Goal: Book appointment/travel/reservation

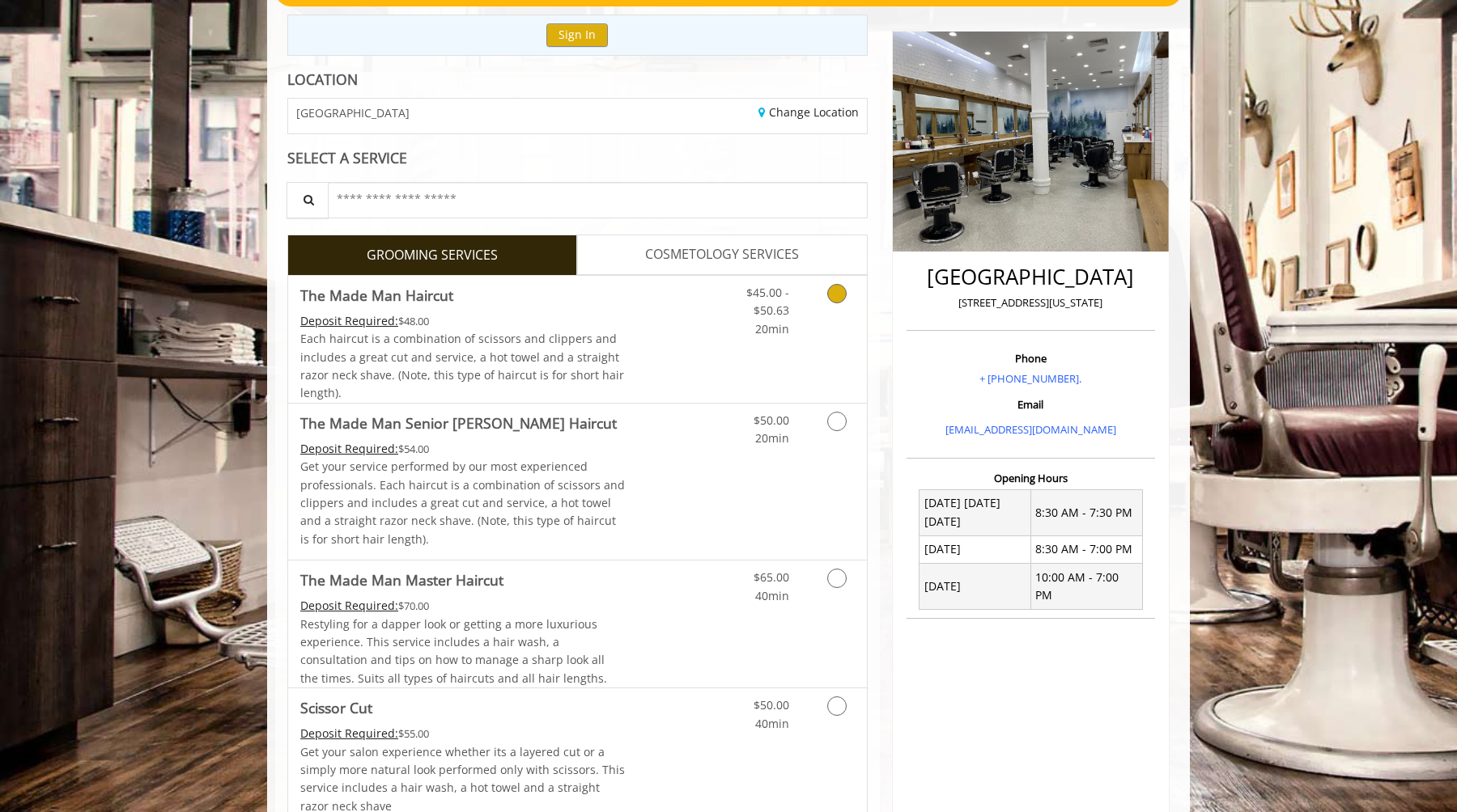
scroll to position [170, 0]
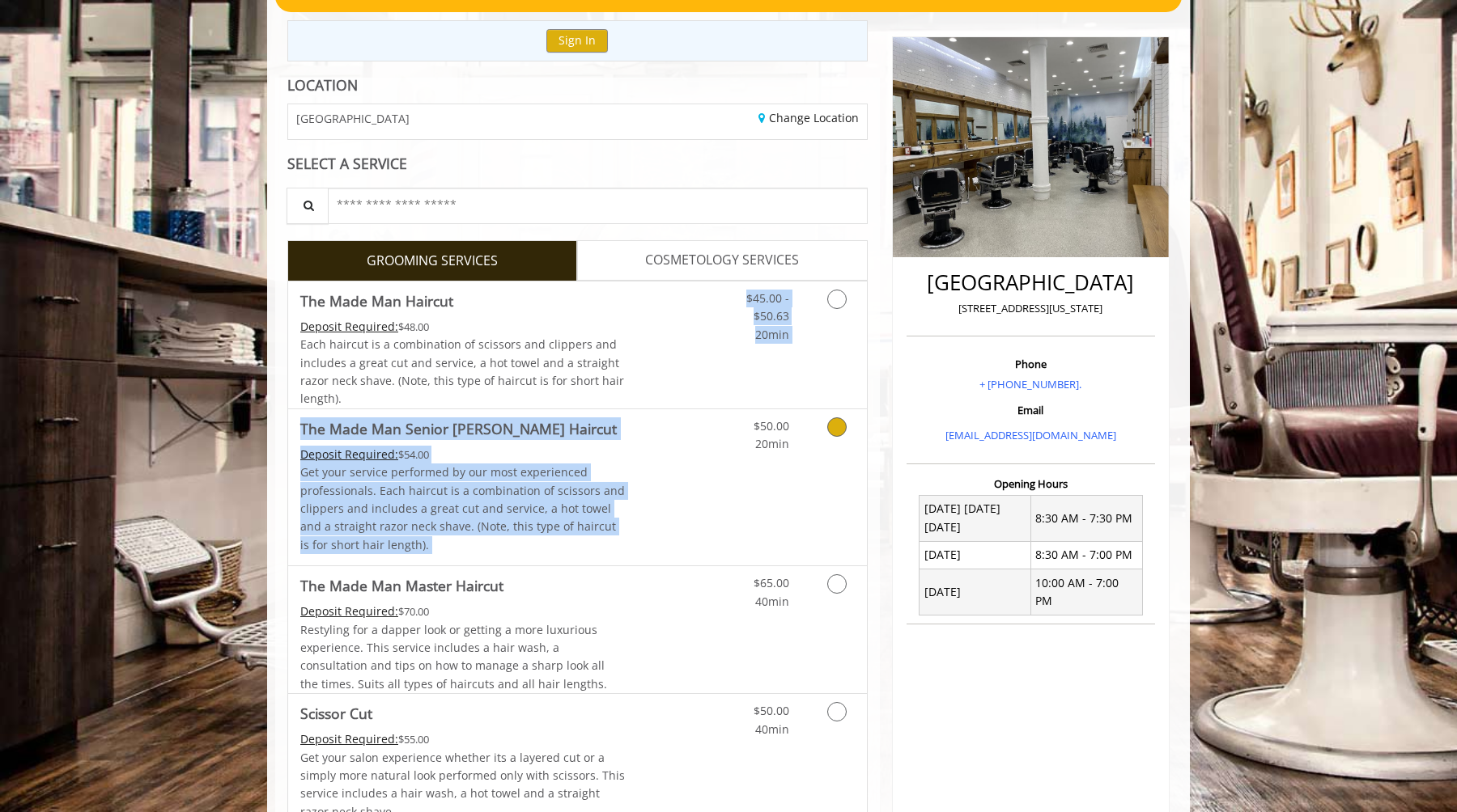
drag, startPoint x: 685, startPoint y: 360, endPoint x: 670, endPoint y: 482, distance: 122.9
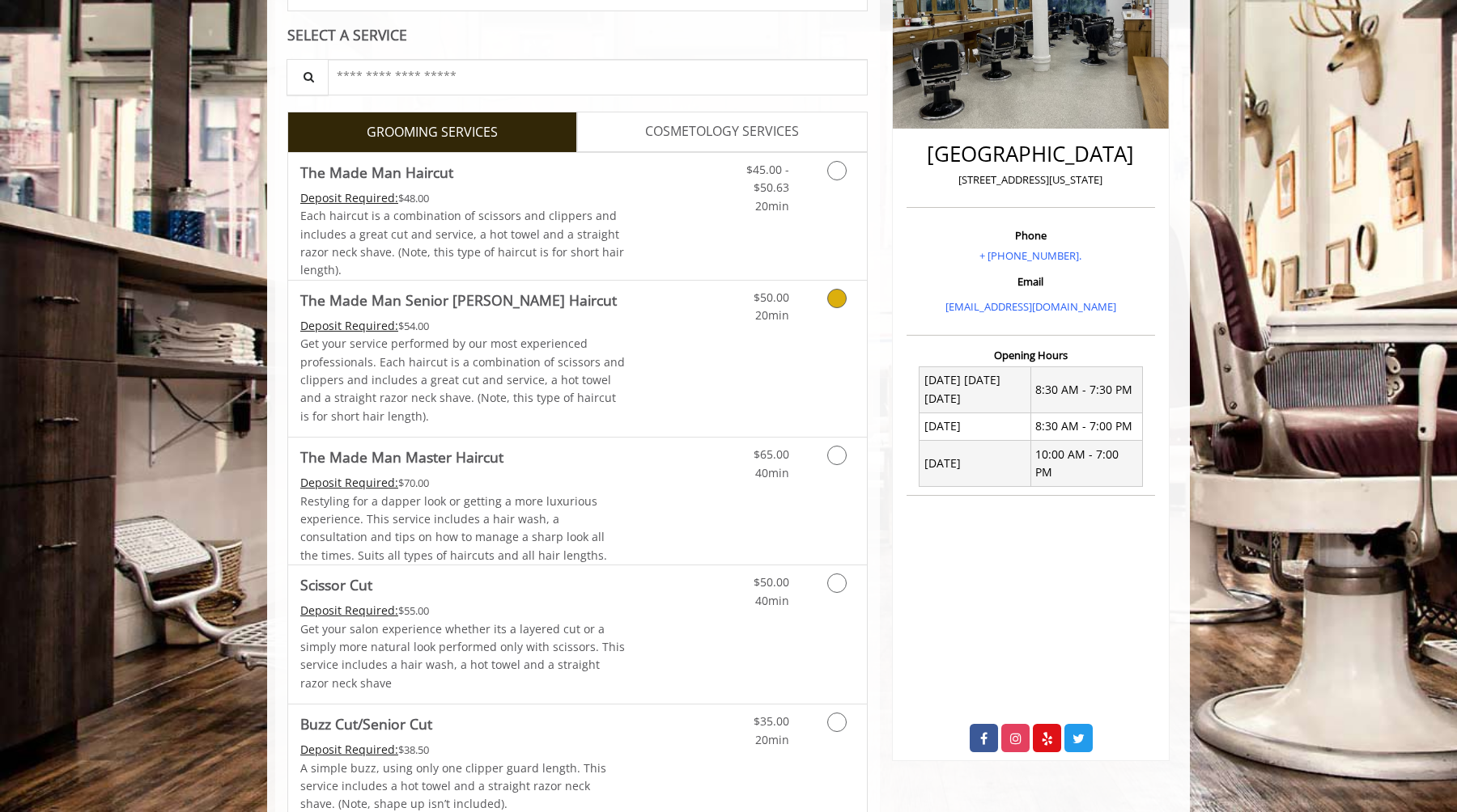
scroll to position [303, 0]
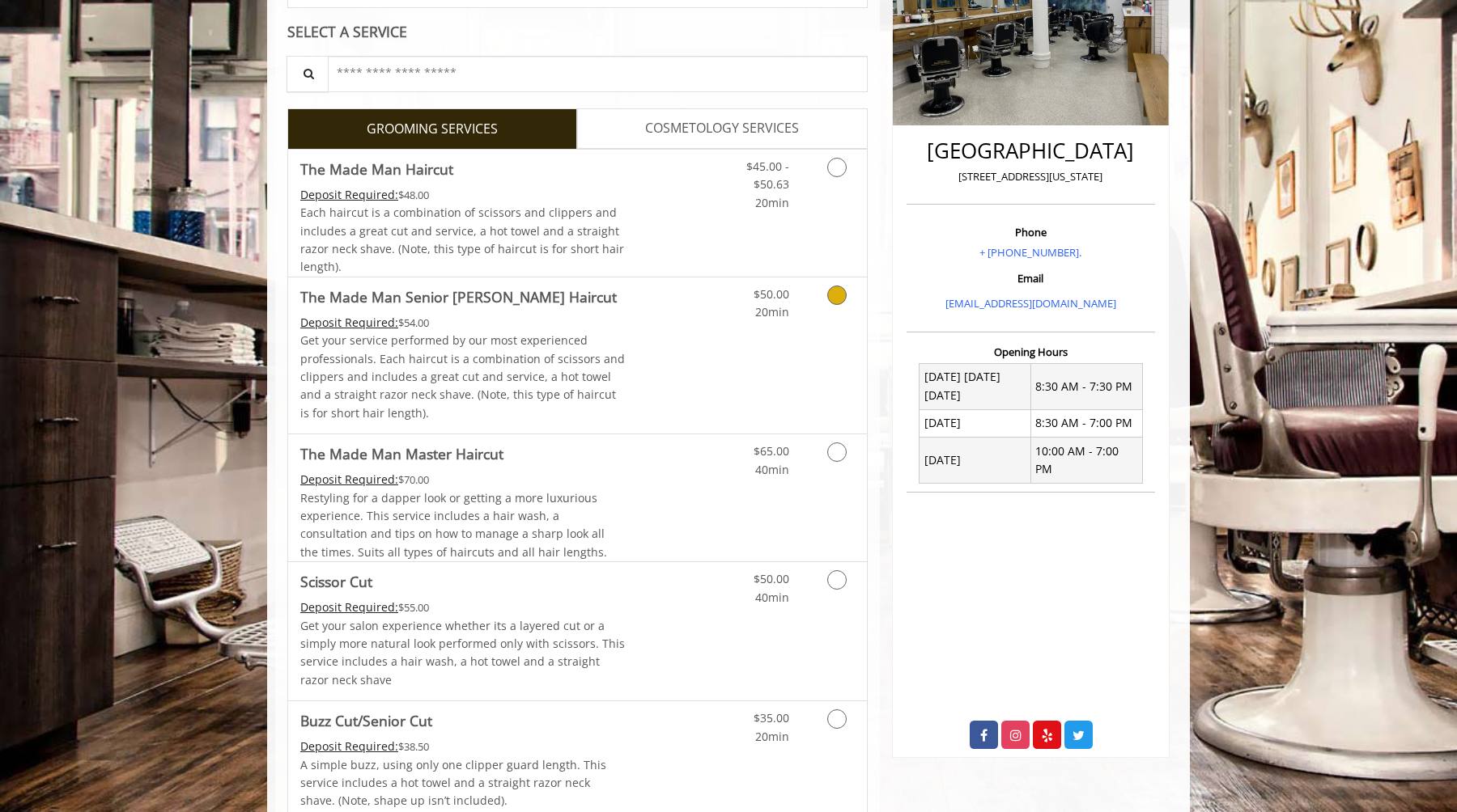
click at [836, 312] on link "Grooming services" at bounding box center [833, 300] width 41 height 44
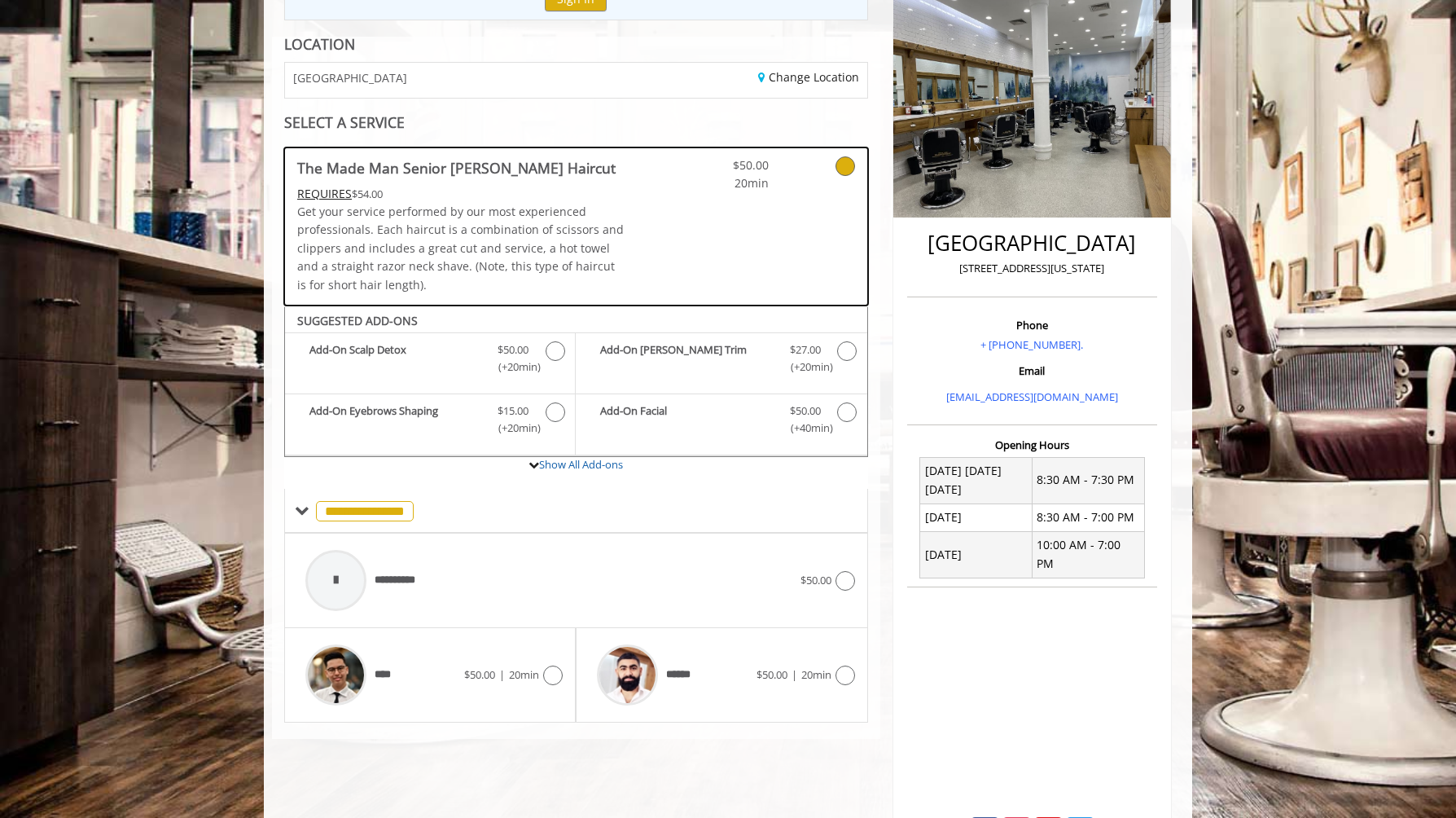
scroll to position [242, 0]
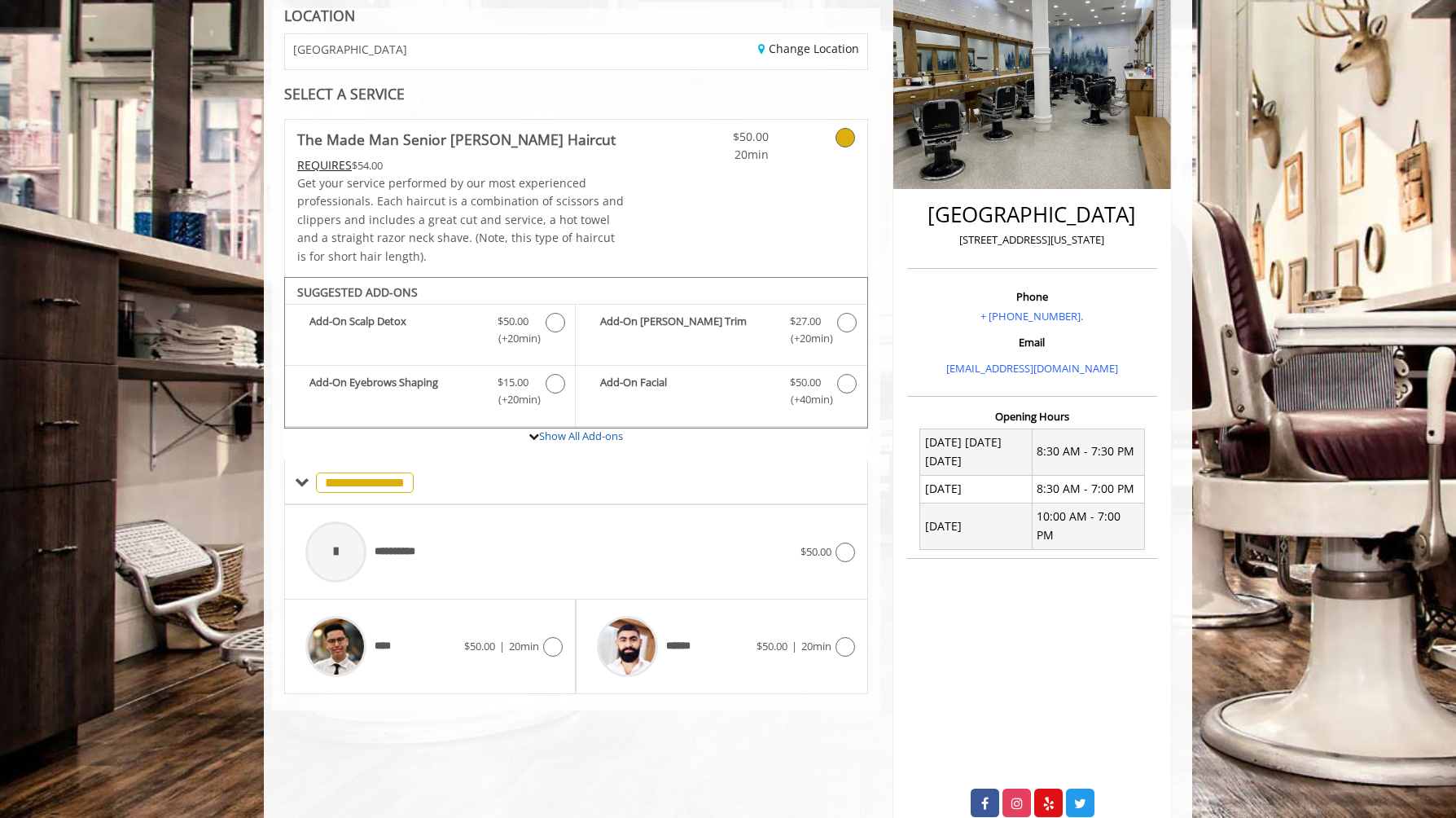
click at [667, 172] on link at bounding box center [649, 198] width 49 height 157
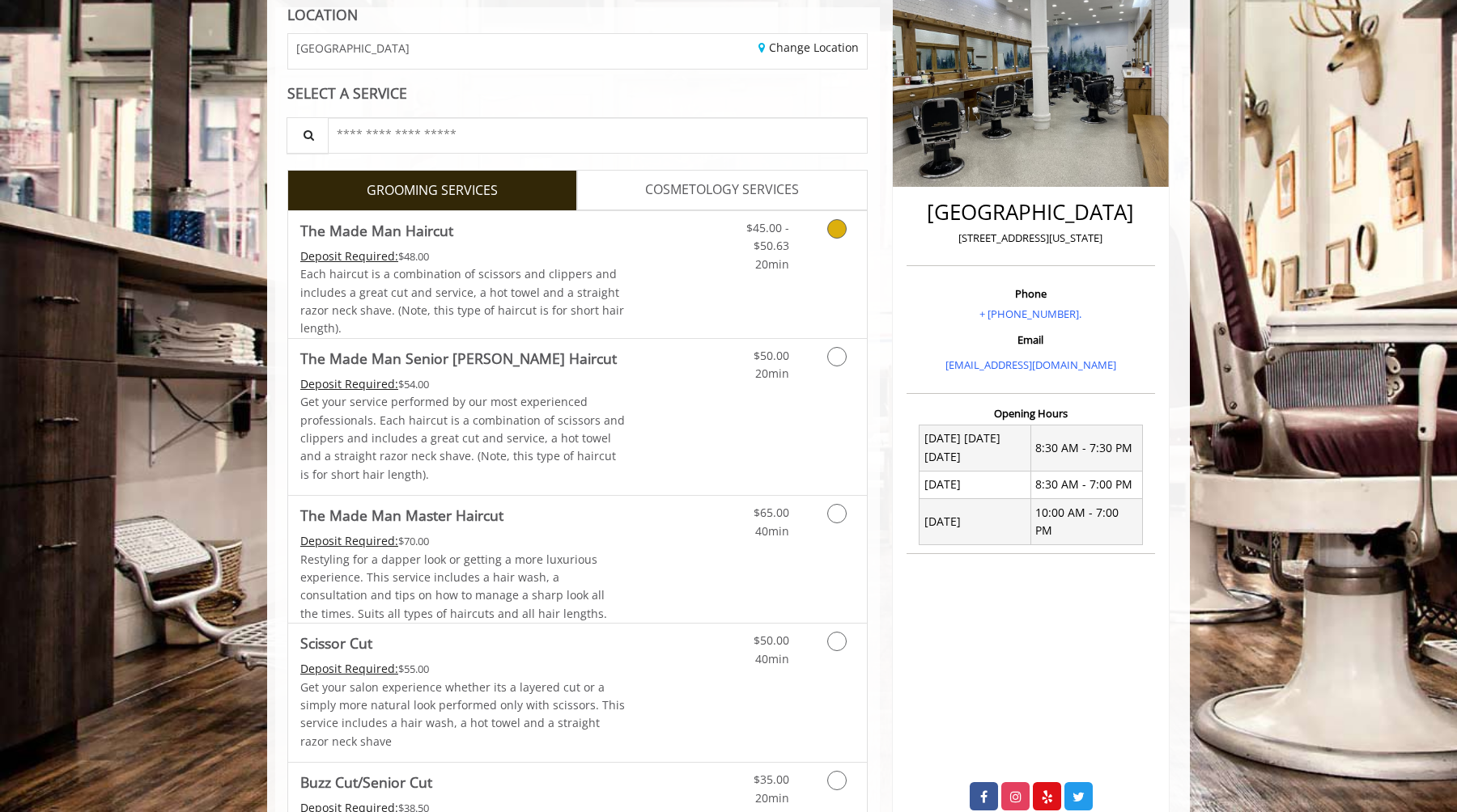
click at [607, 305] on span "Each haircut is a combination of scissors and clippers and includes a great cut…" at bounding box center [462, 301] width 324 height 70
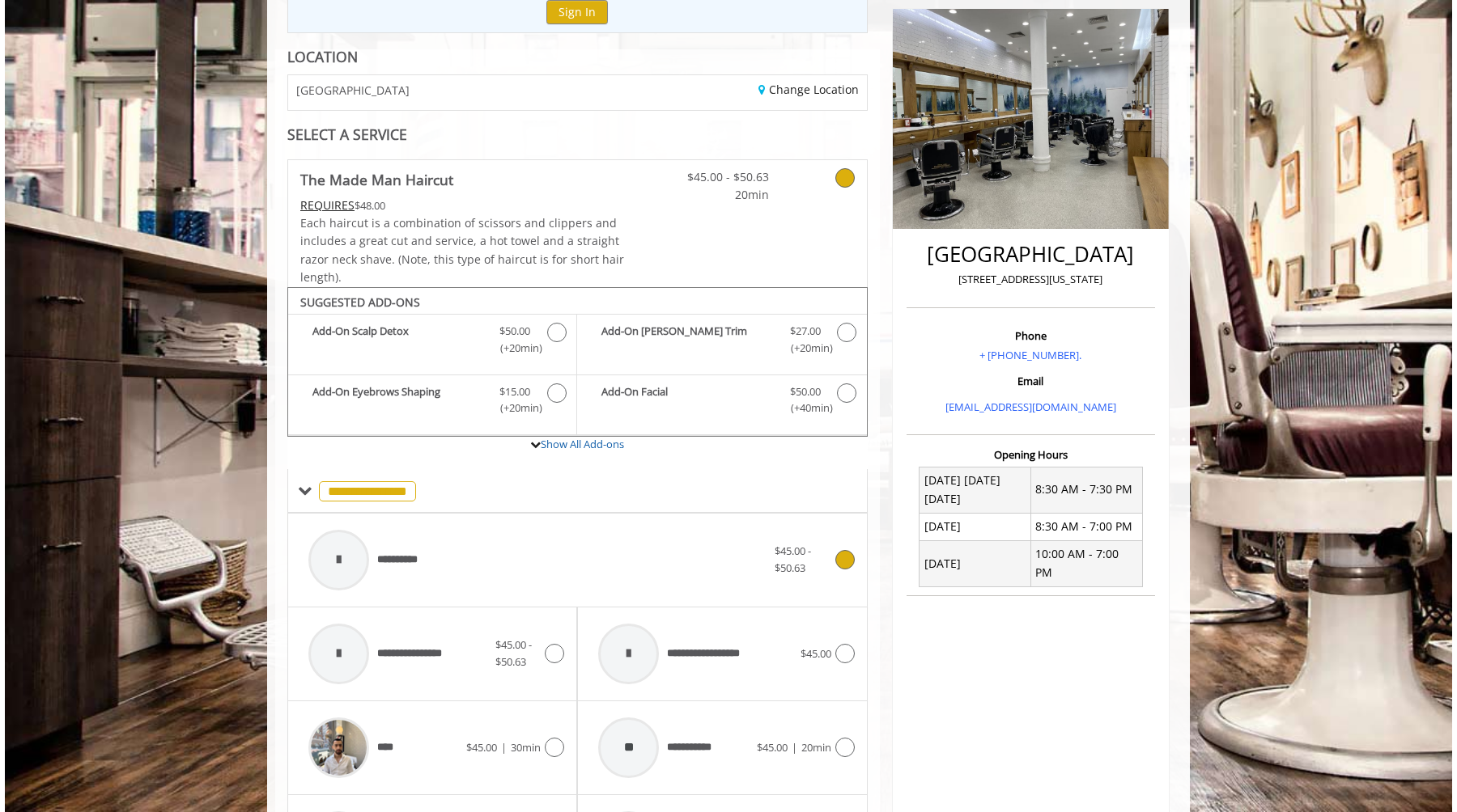
scroll to position [123, 0]
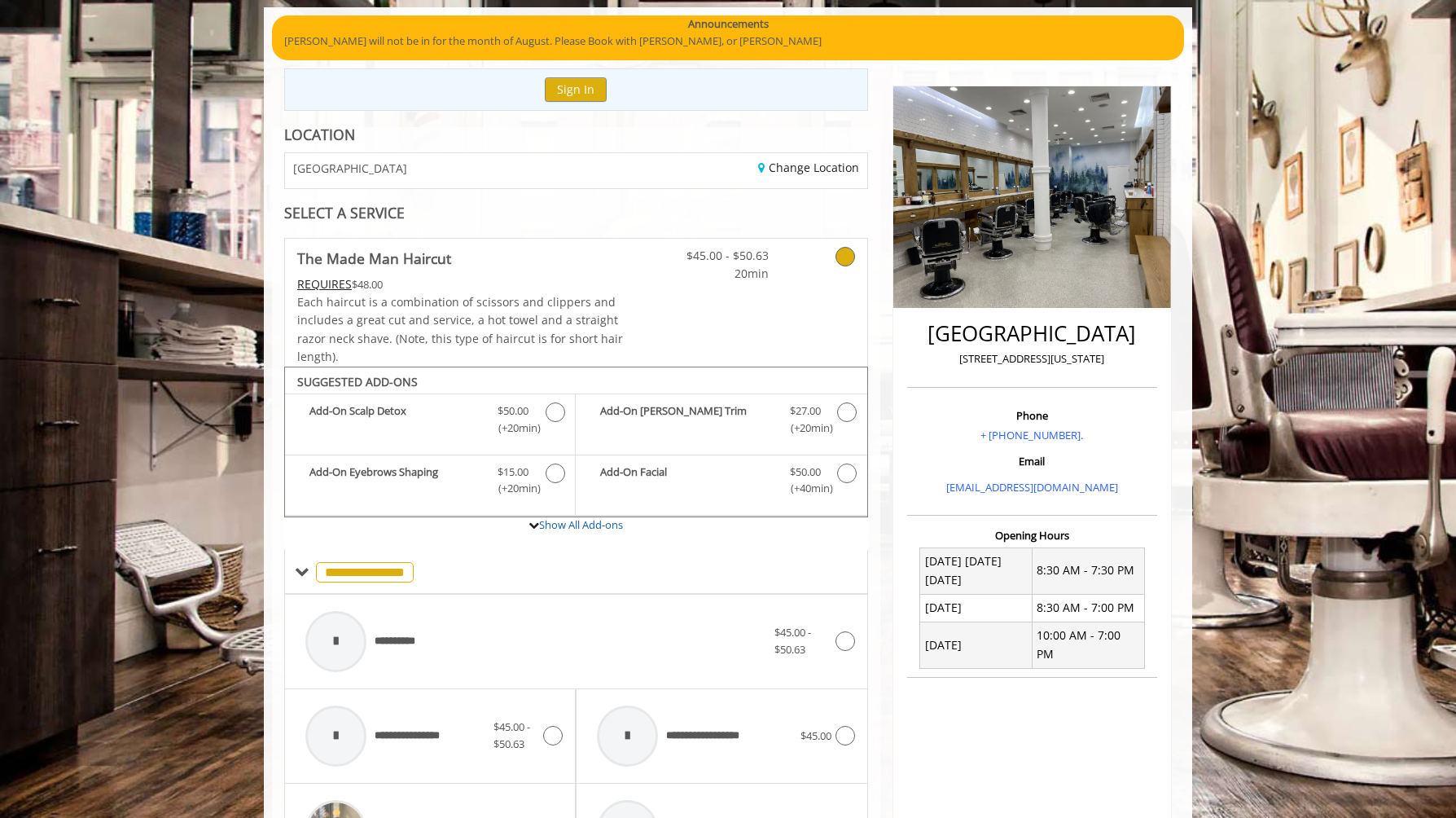
click at [557, 273] on link "The Made Man Haircut REQUIRES $48.00 Each haircut is a combination of scissors …" at bounding box center [461, 303] width 328 height 128
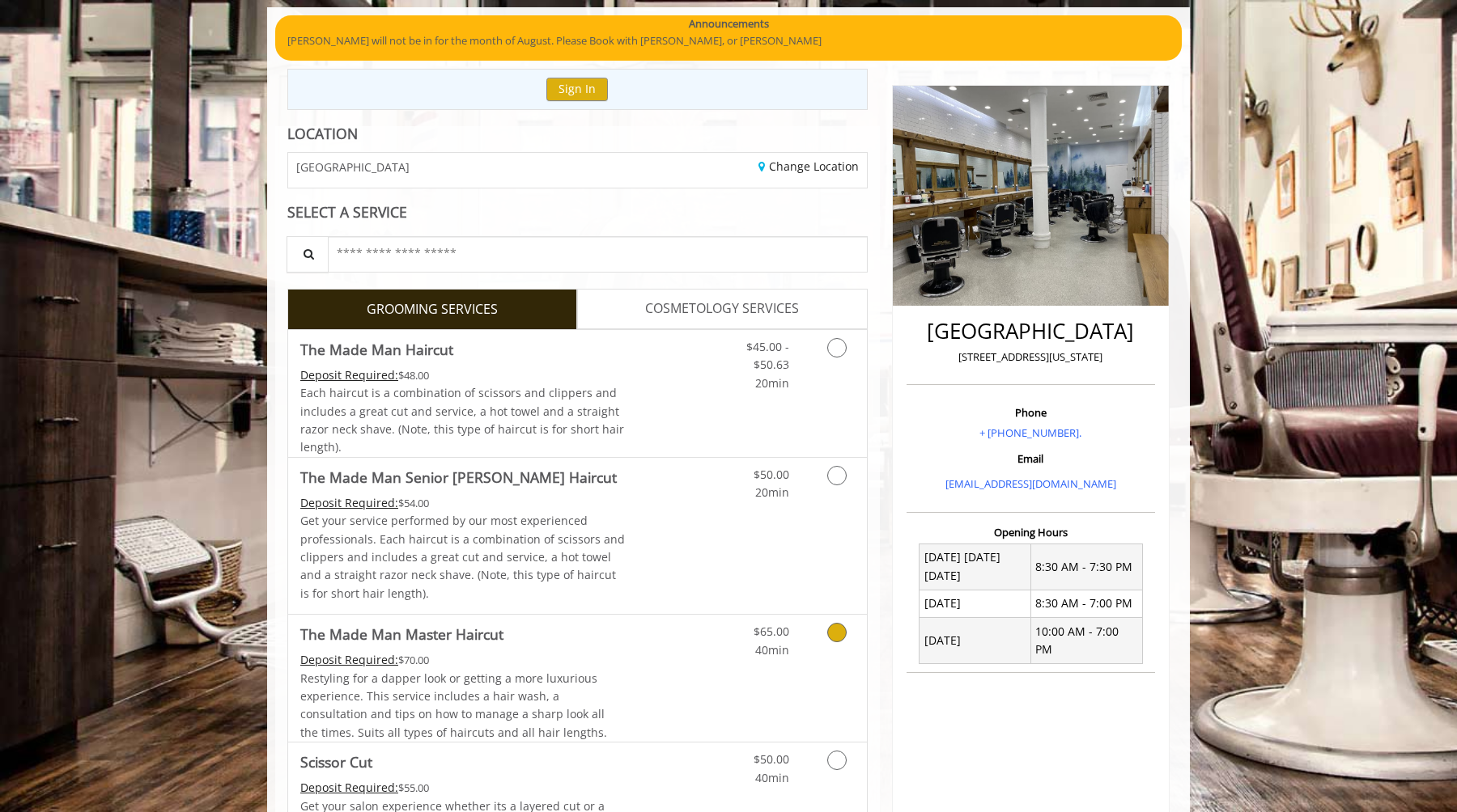
click at [525, 665] on div "Deposit Required: $70.00" at bounding box center [463, 660] width 326 height 18
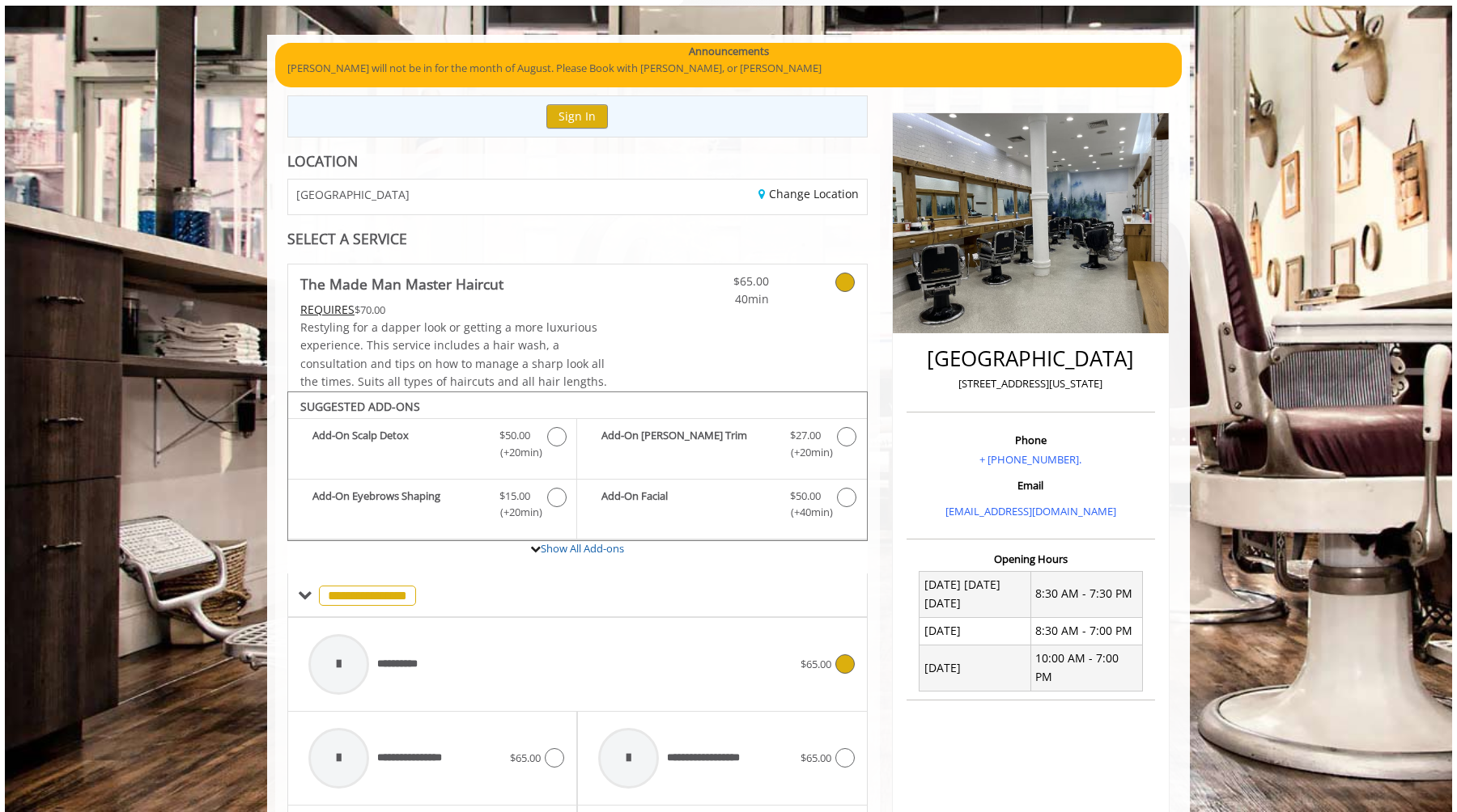
scroll to position [0, 0]
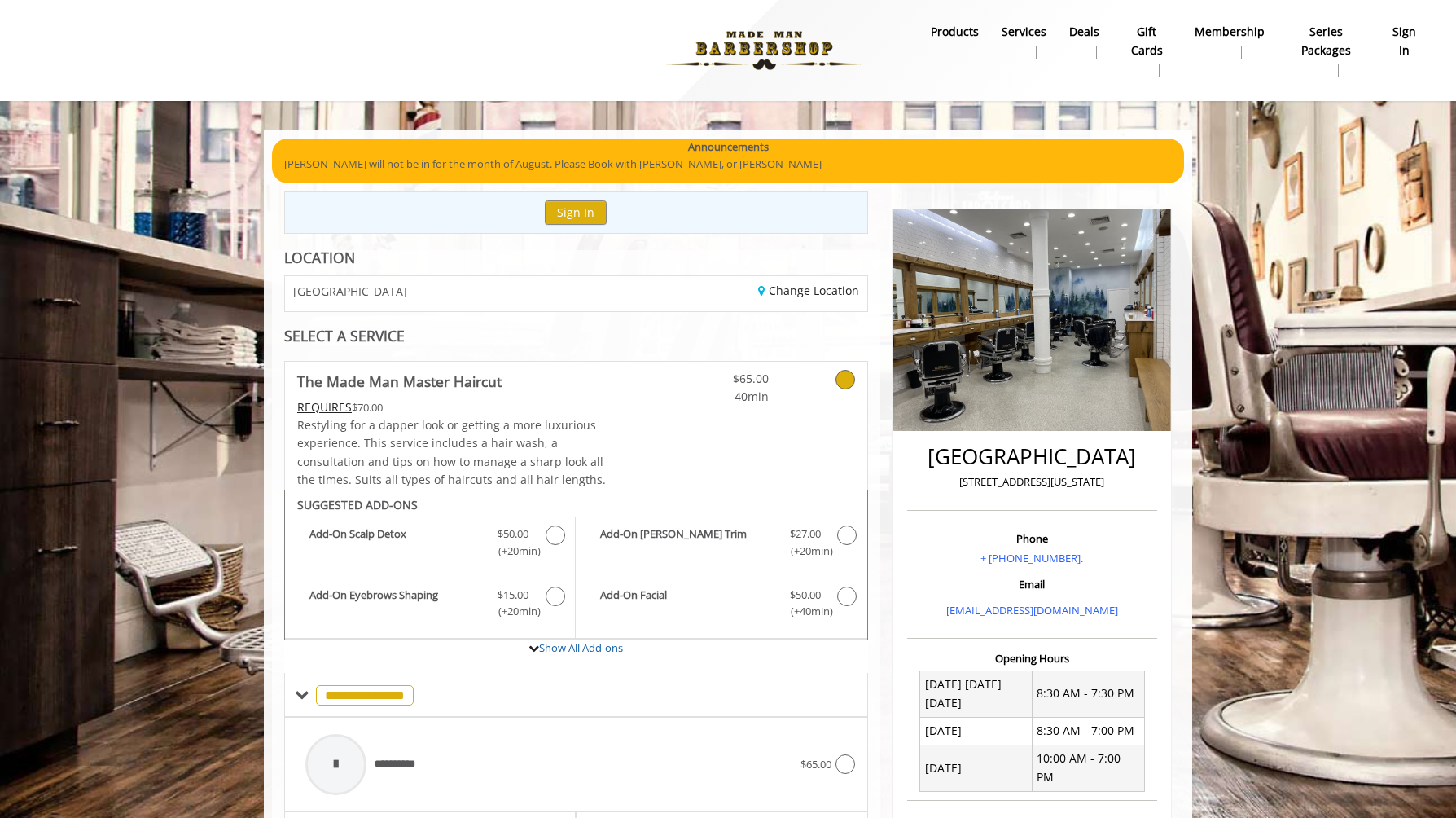
click at [549, 423] on span "Restyling for a dapper look or getting a more luxurious experience. This servic…" at bounding box center [451, 452] width 309 height 70
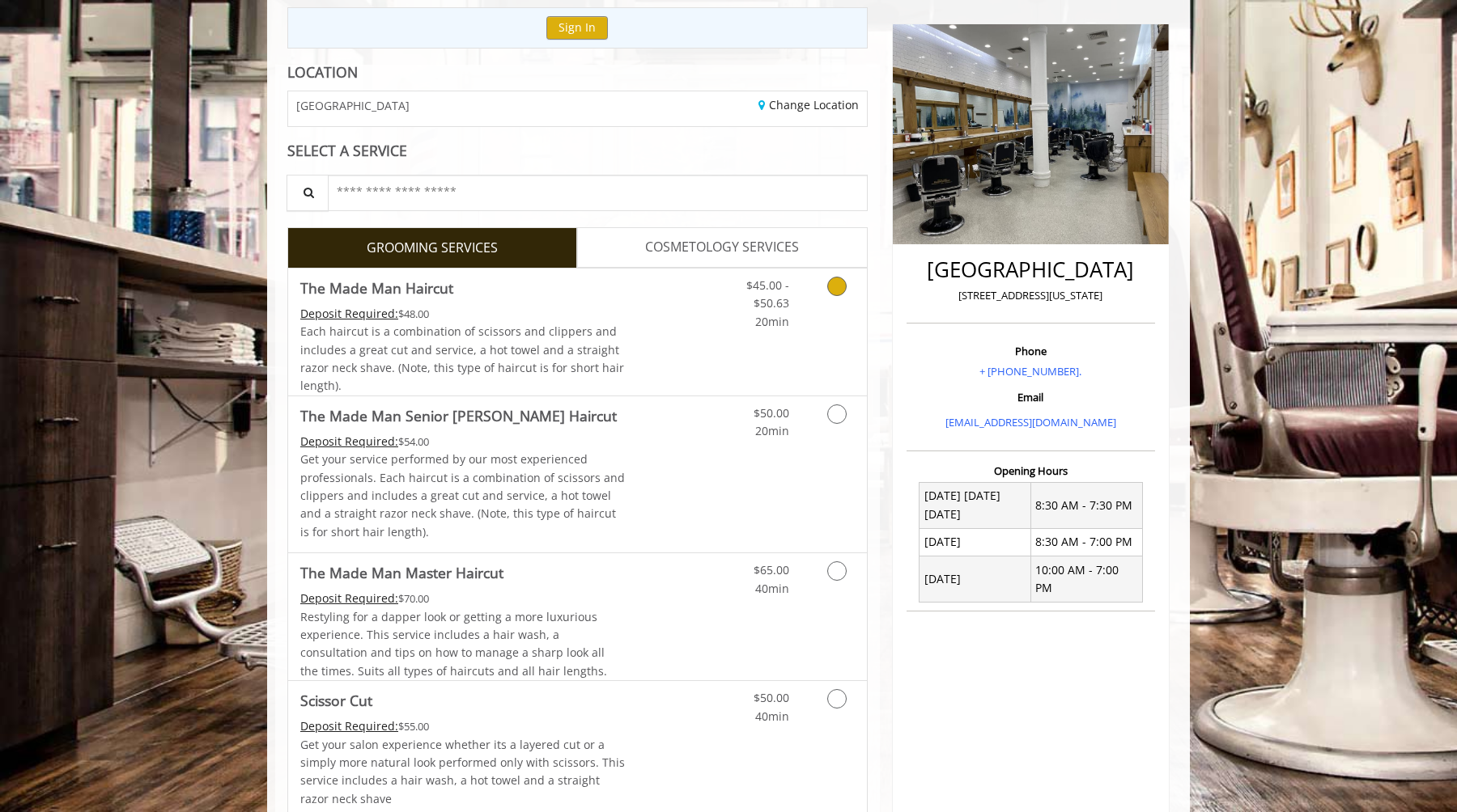
scroll to position [187, 0]
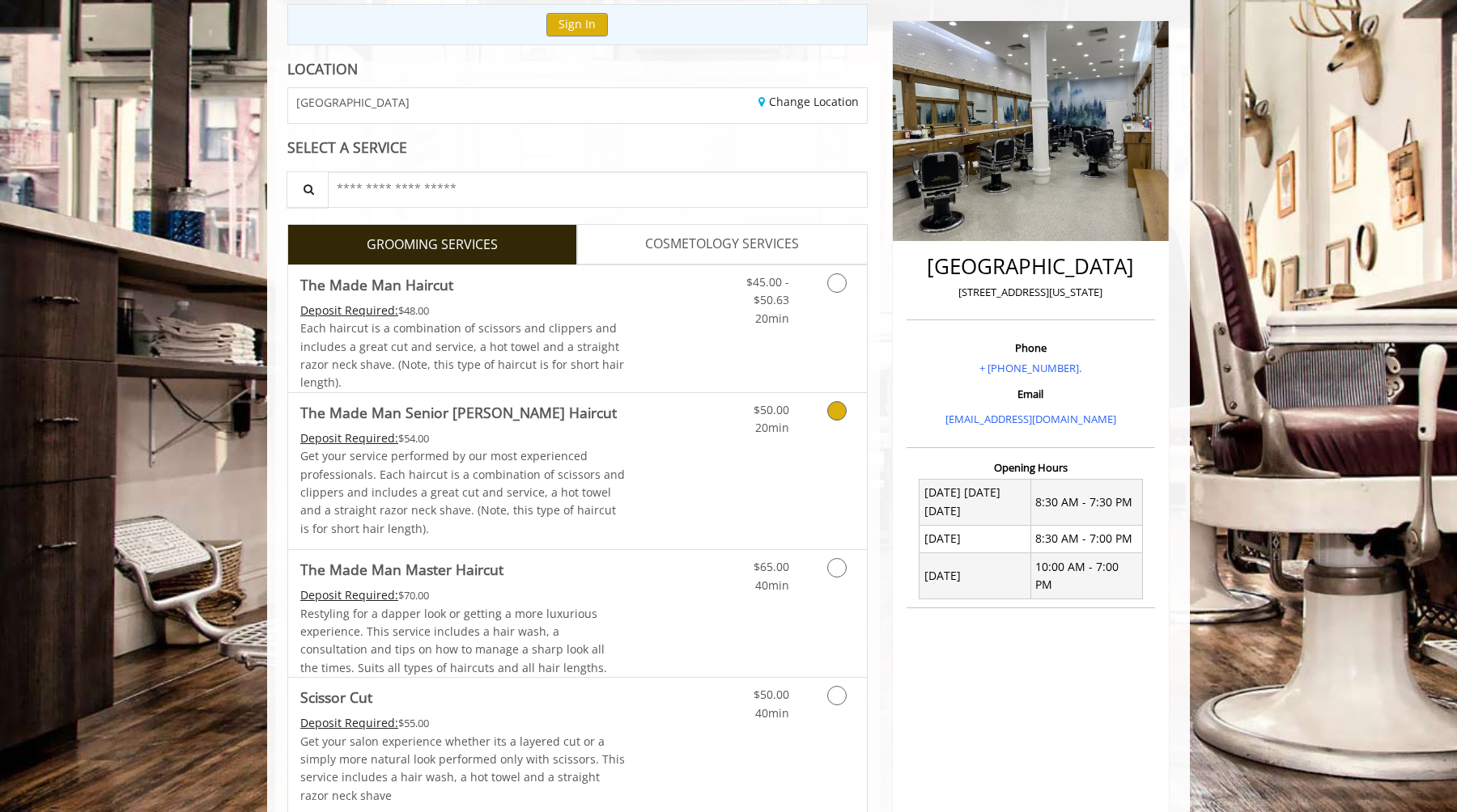
click at [576, 487] on p "Get your service performed by our most experienced professionals. Each haircut …" at bounding box center [463, 492] width 326 height 91
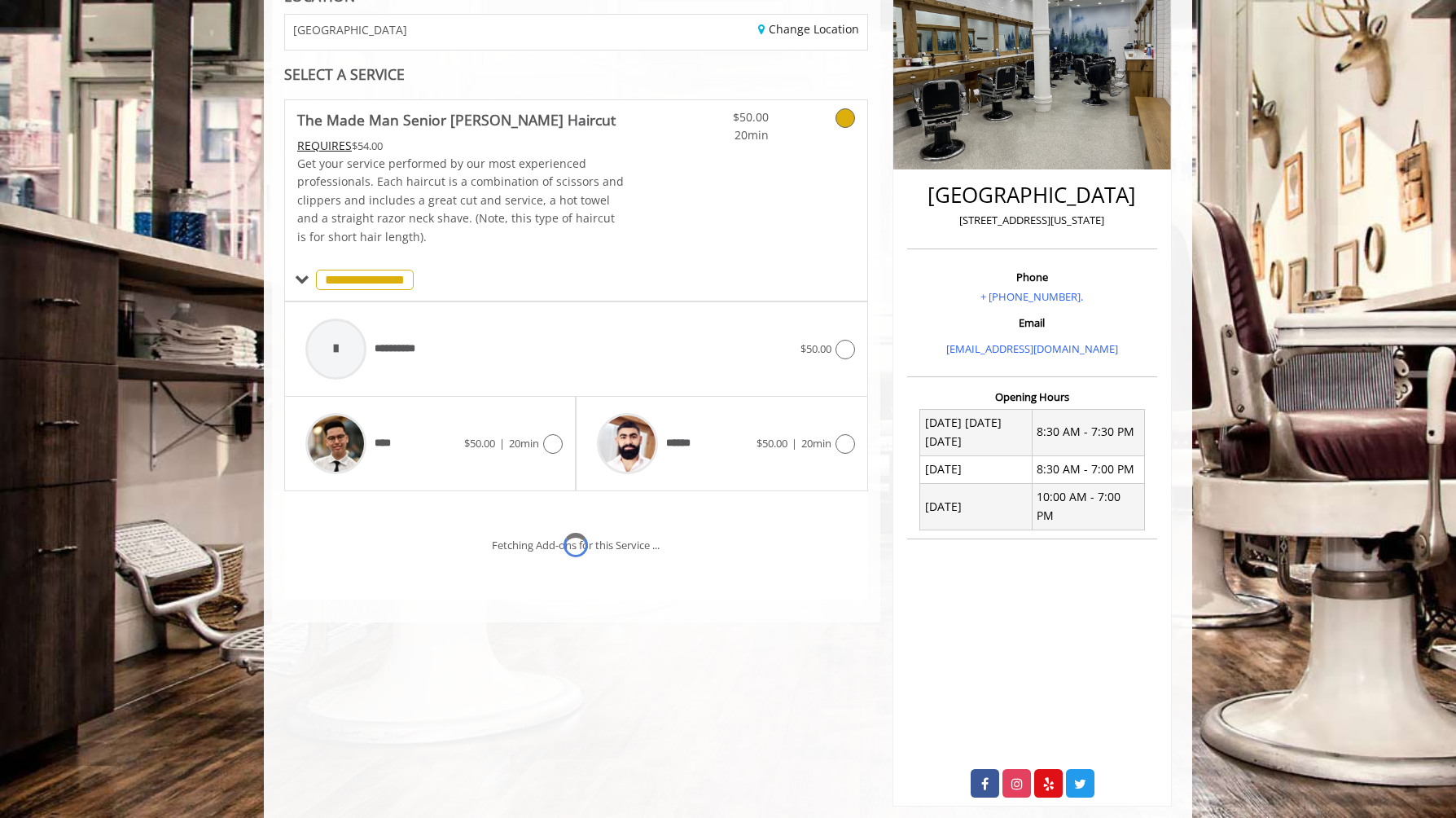
scroll to position [272, 0]
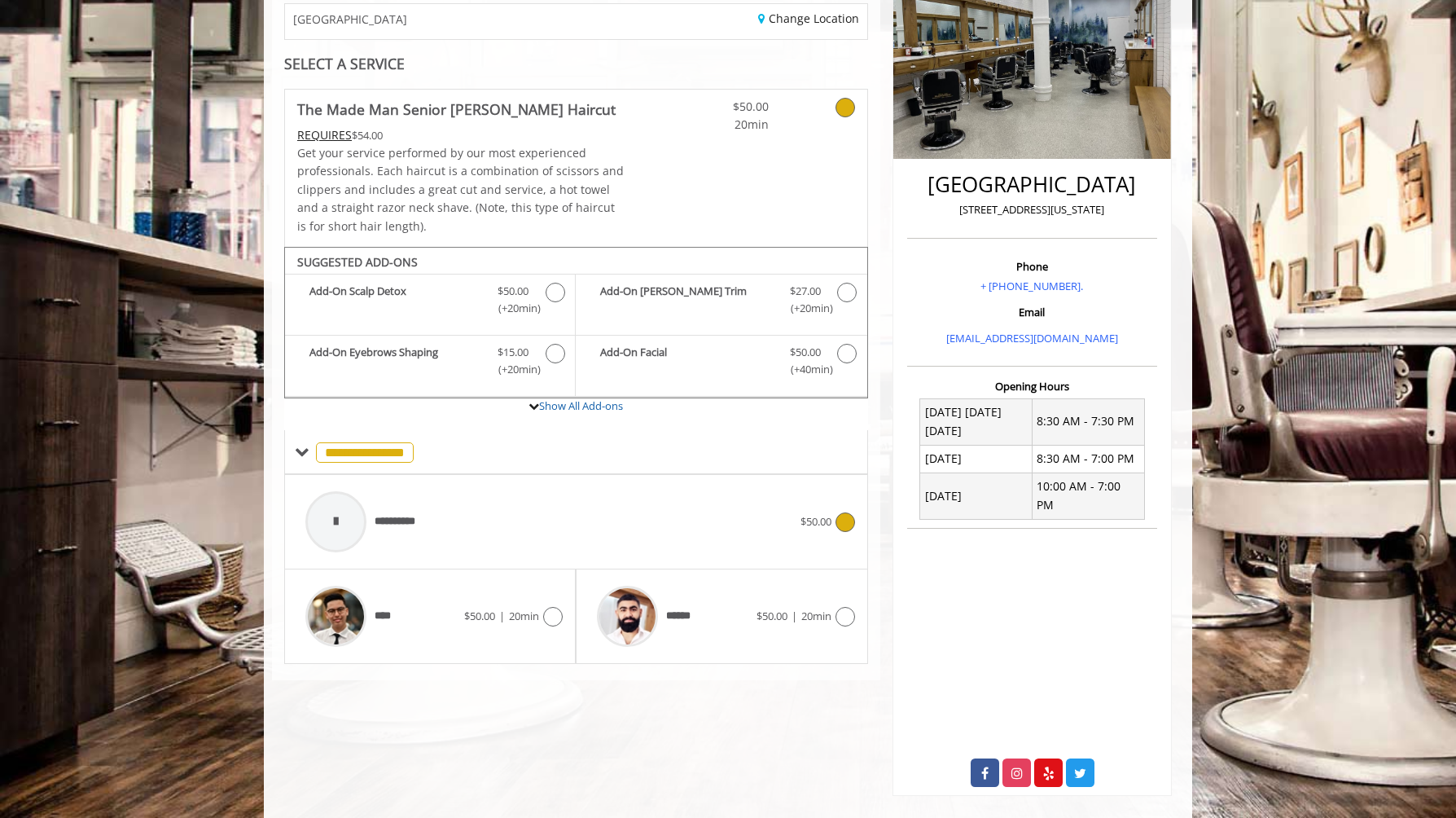
click at [512, 493] on div "**********" at bounding box center [549, 522] width 503 height 77
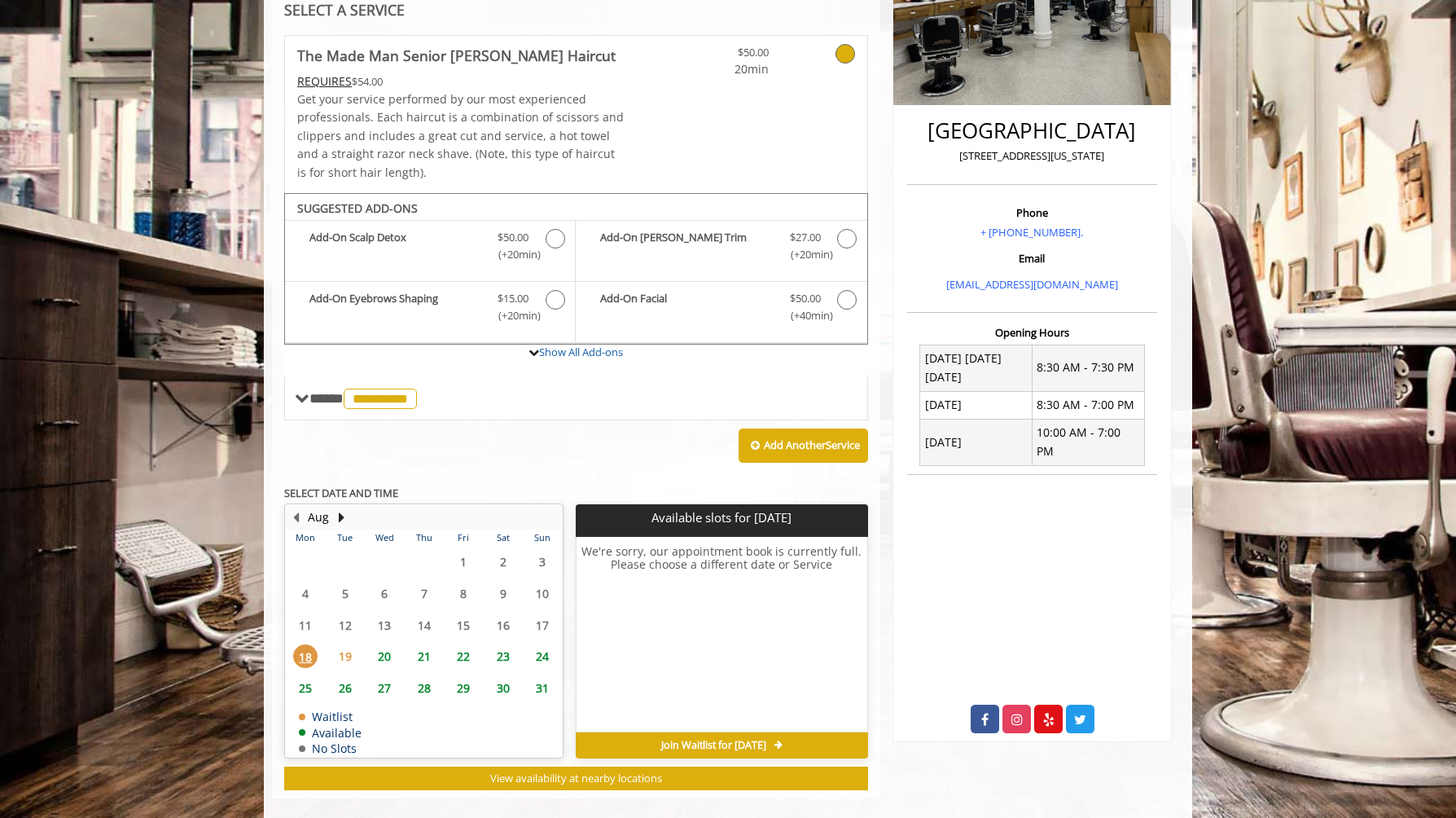
scroll to position [346, 0]
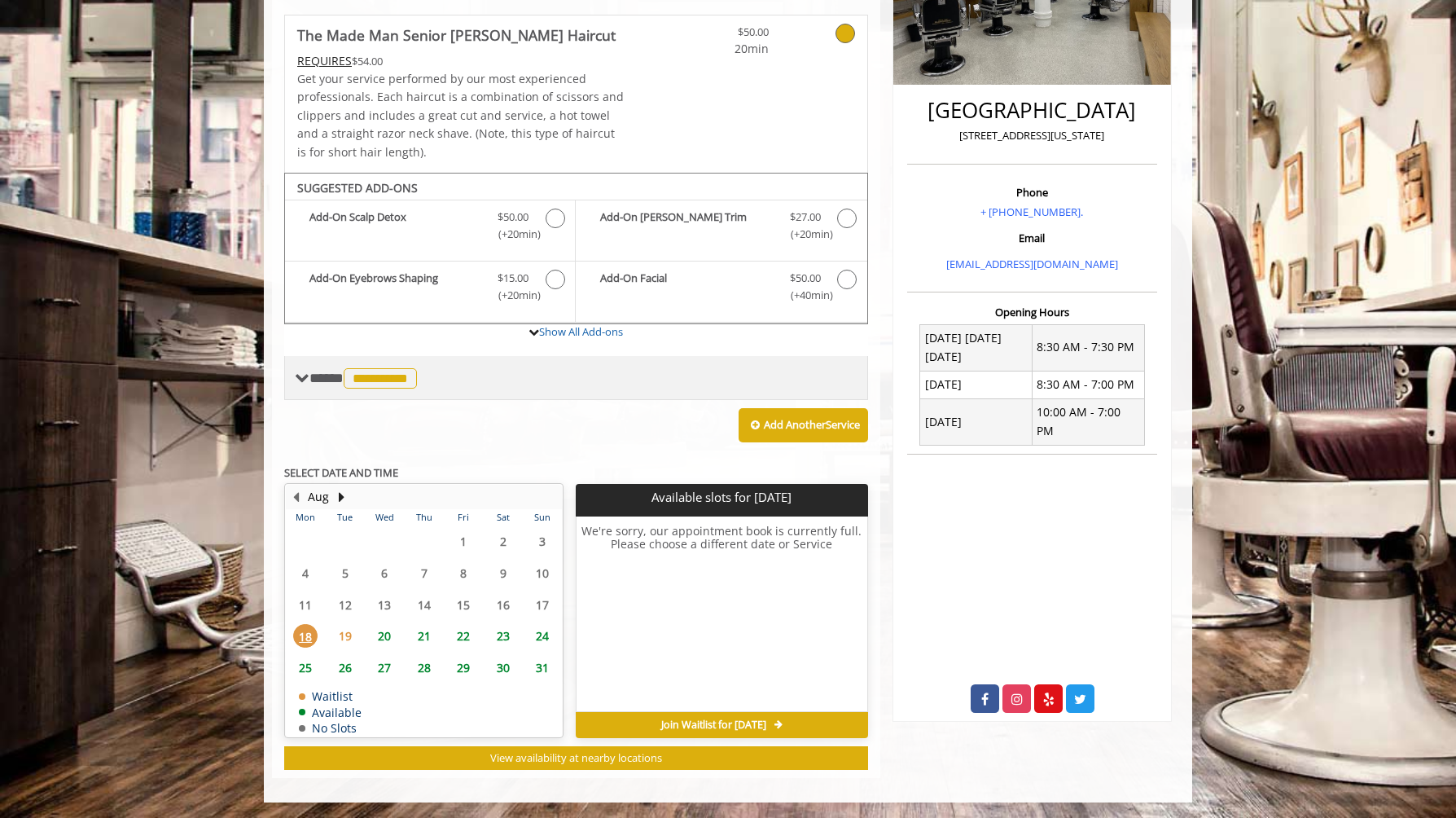
click at [359, 379] on span "**********" at bounding box center [380, 378] width 73 height 20
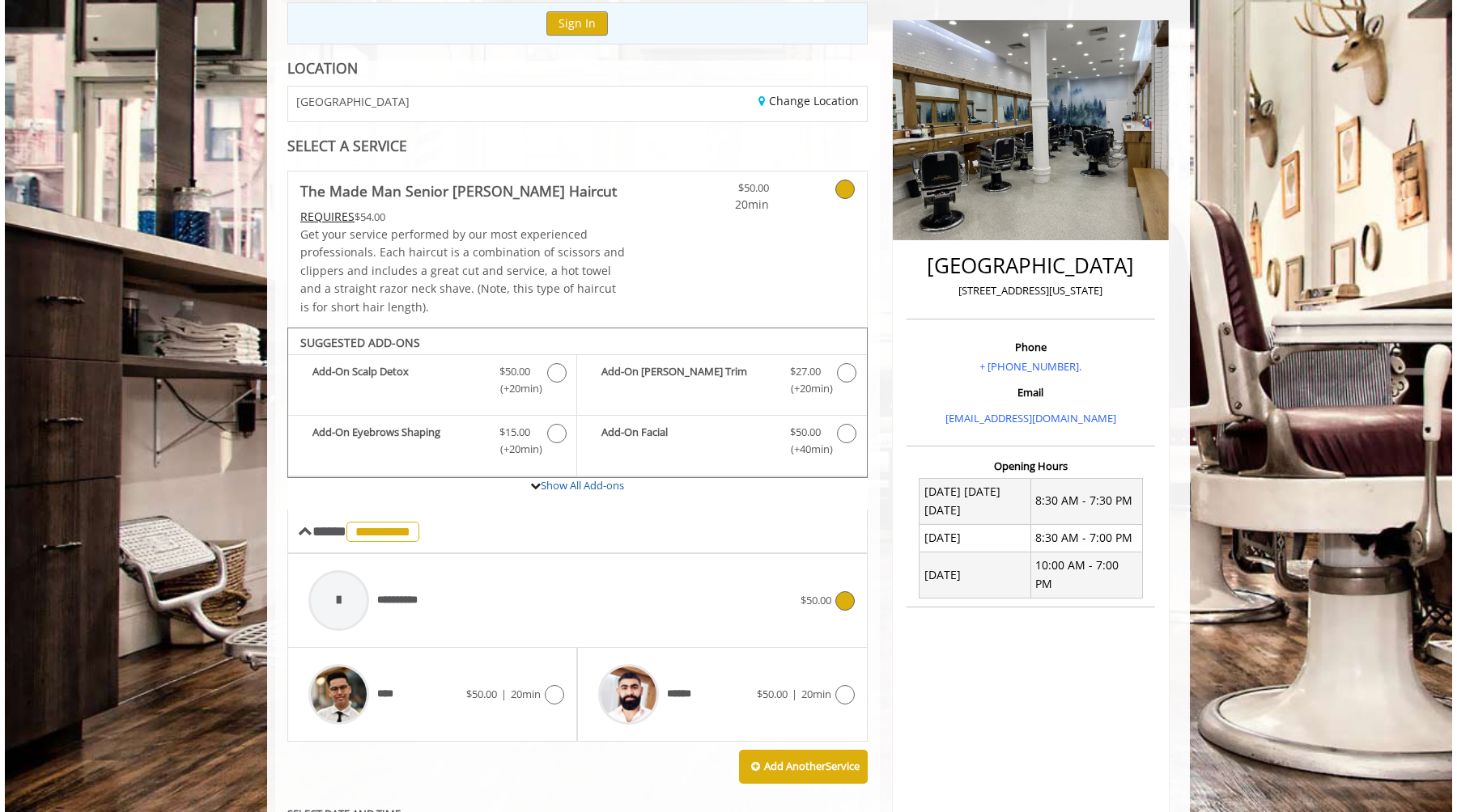
scroll to position [148, 0]
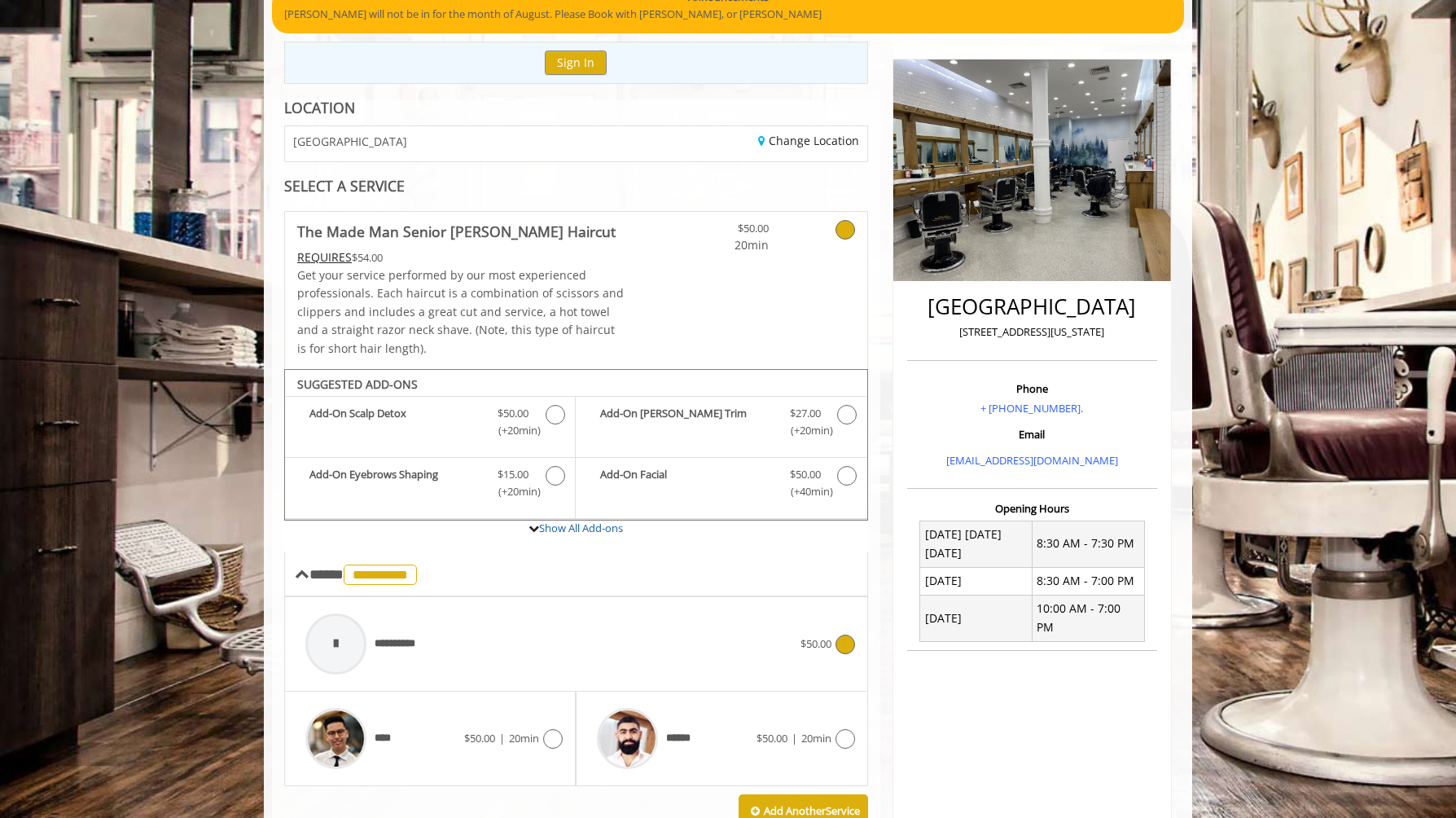
click at [481, 187] on div "SELECT A SERVICE" at bounding box center [577, 186] width 584 height 15
click at [502, 242] on b "The Made Man Senior [PERSON_NAME] Haircut" at bounding box center [456, 232] width 318 height 23
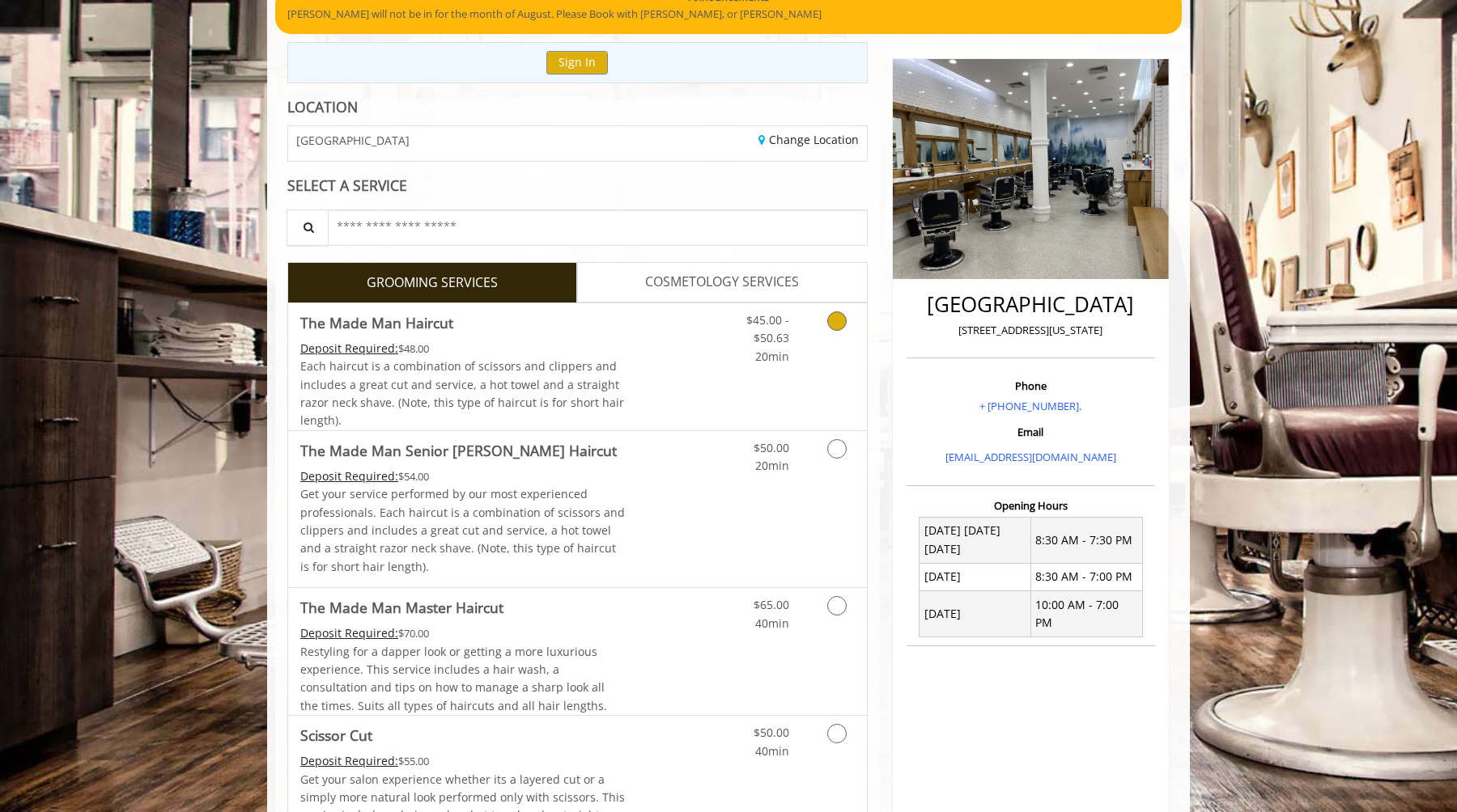
click at [573, 355] on div "Deposit Required: $48.00" at bounding box center [463, 349] width 326 height 18
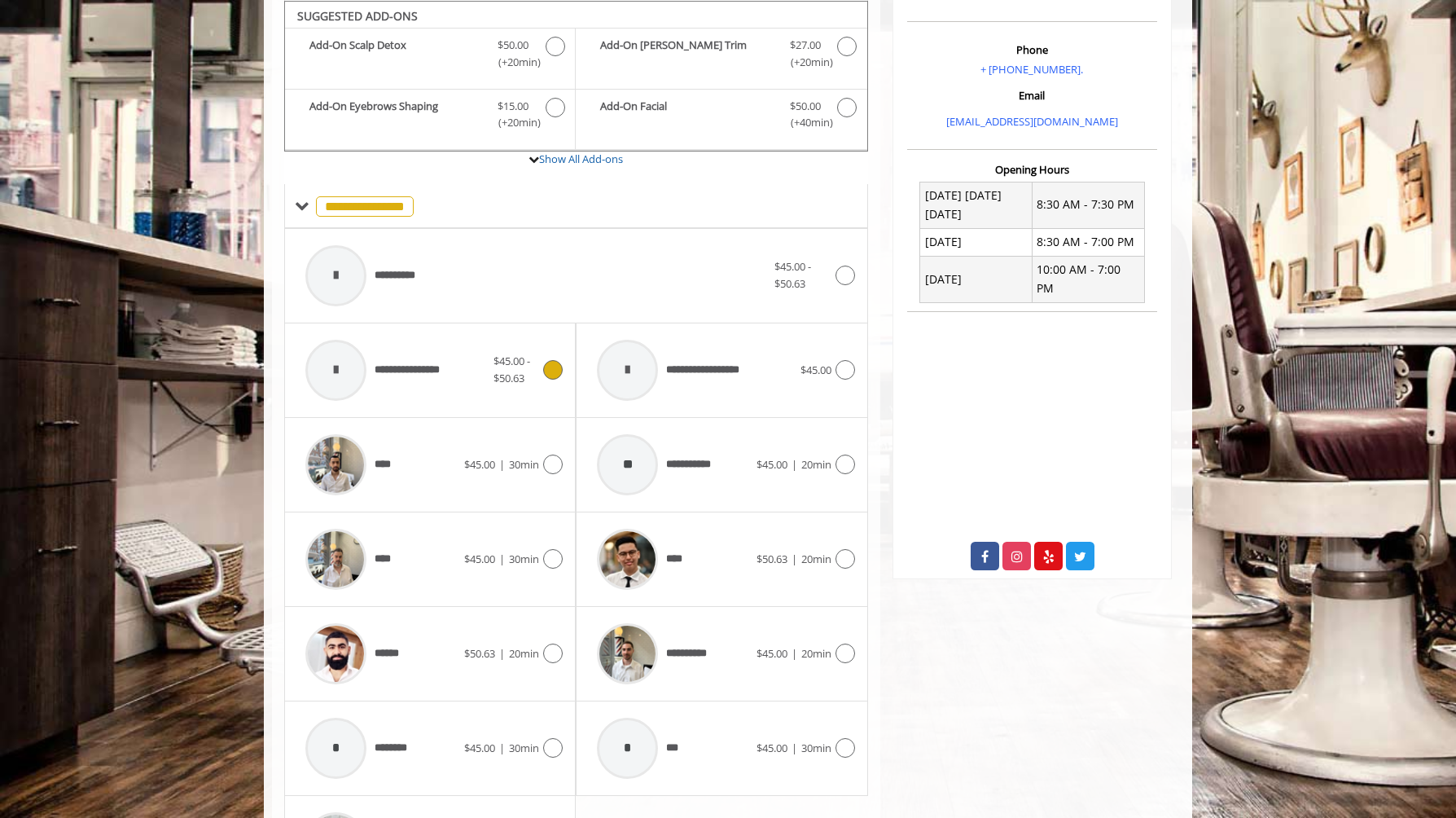
scroll to position [490, 0]
click at [472, 285] on div "**********" at bounding box center [535, 275] width 477 height 77
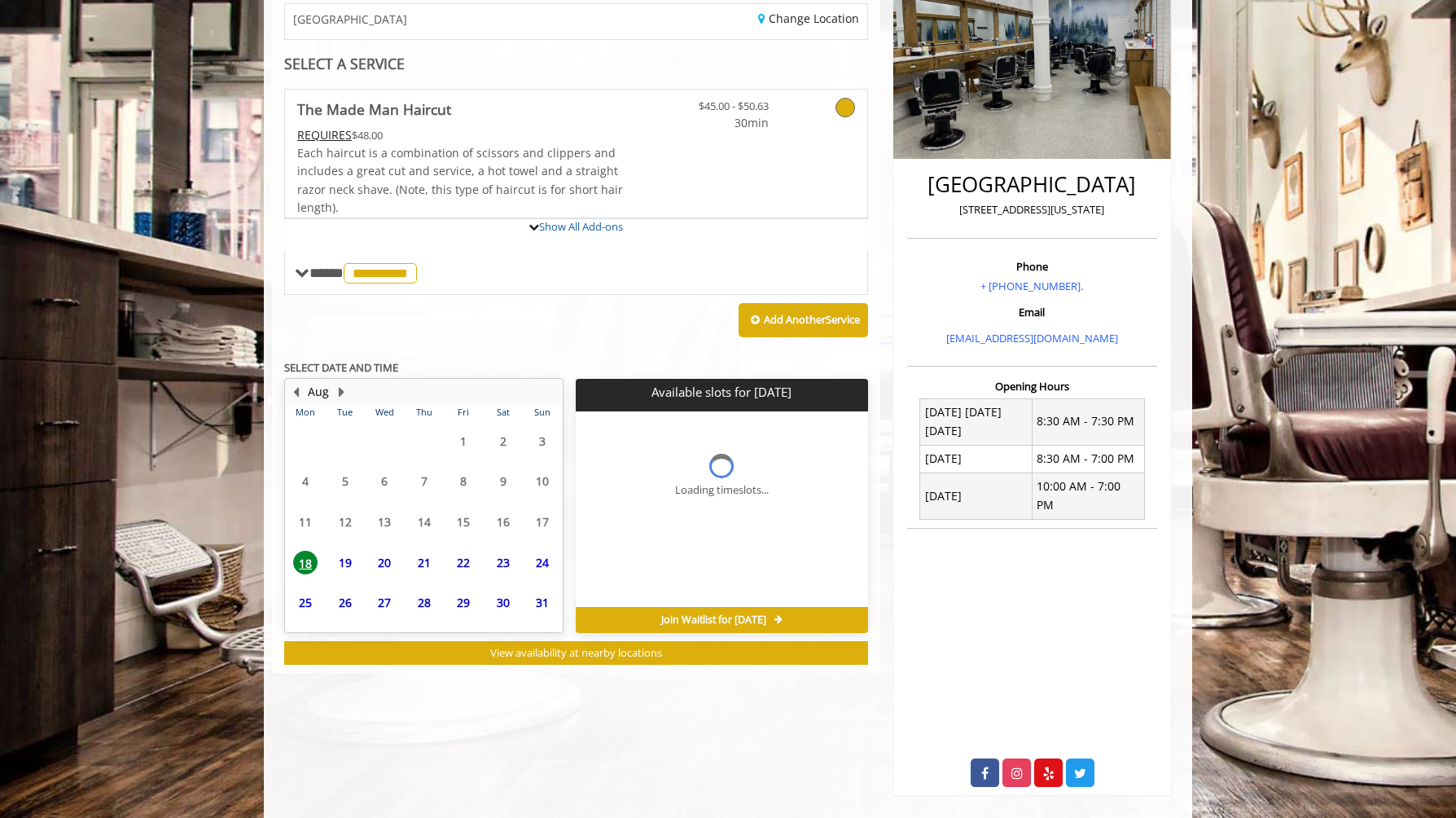
scroll to position [316, 0]
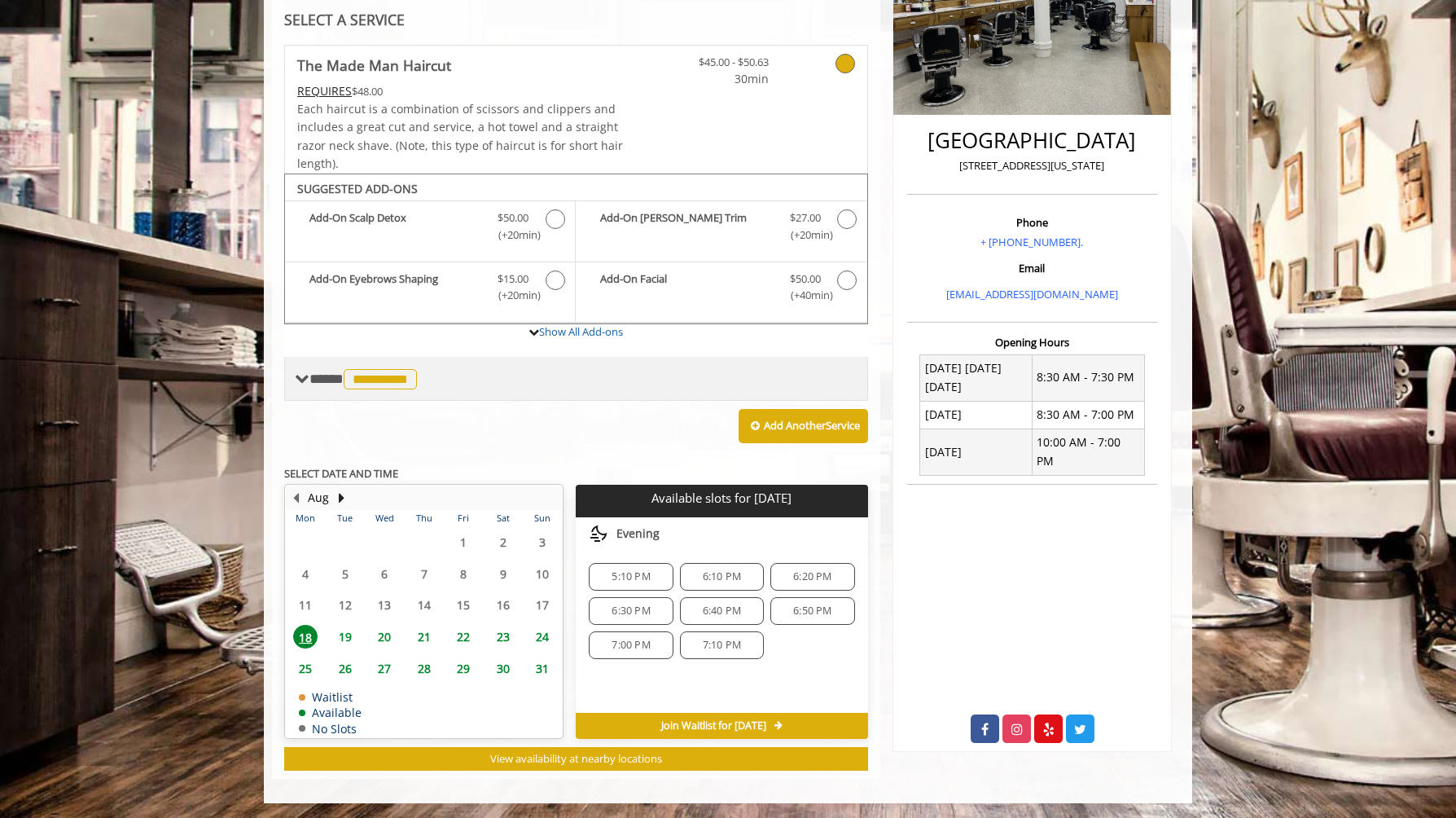
drag, startPoint x: 383, startPoint y: 383, endPoint x: 385, endPoint y: 369, distance: 14.1
click at [385, 370] on span "**********" at bounding box center [380, 379] width 73 height 20
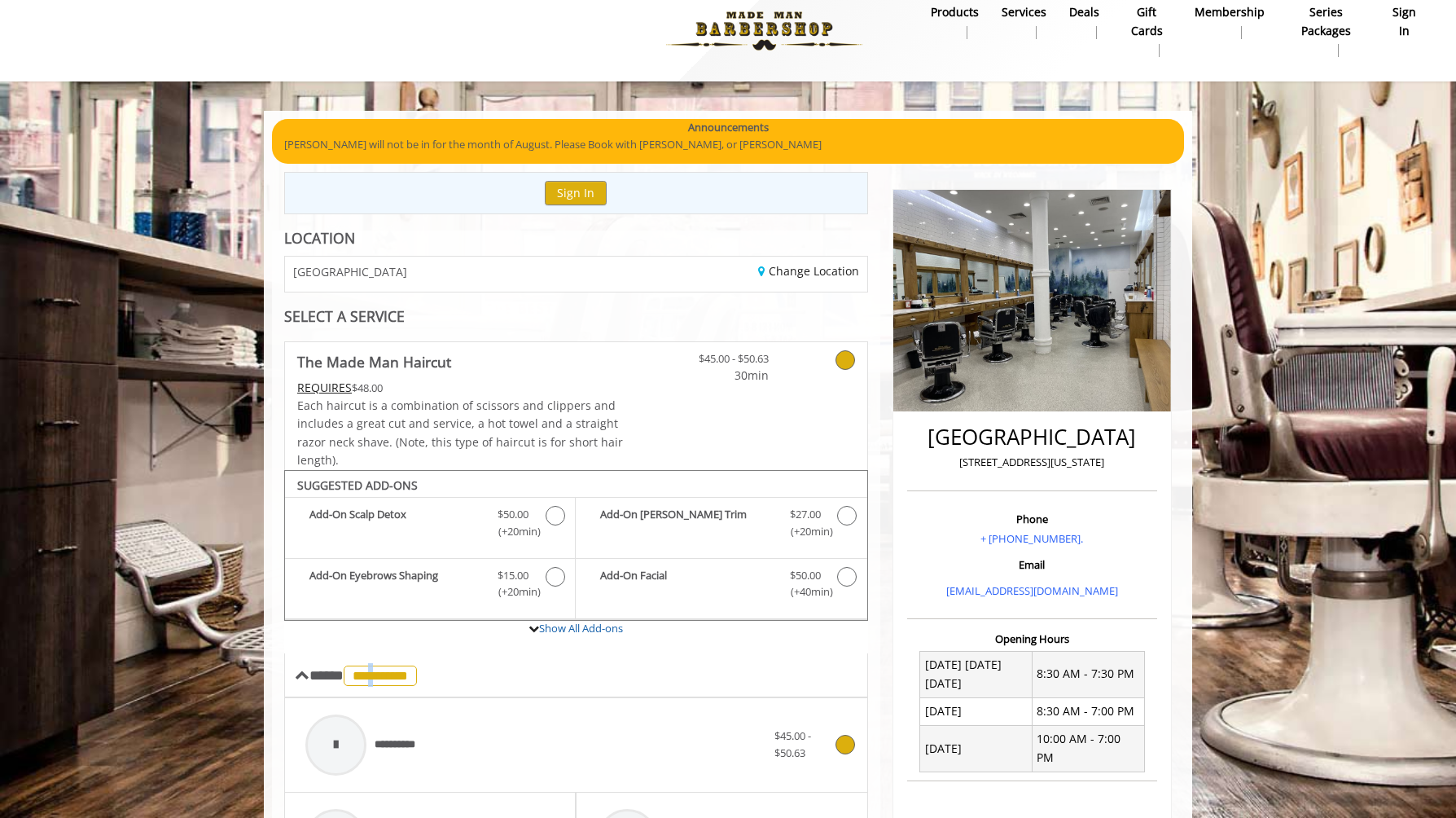
scroll to position [0, 0]
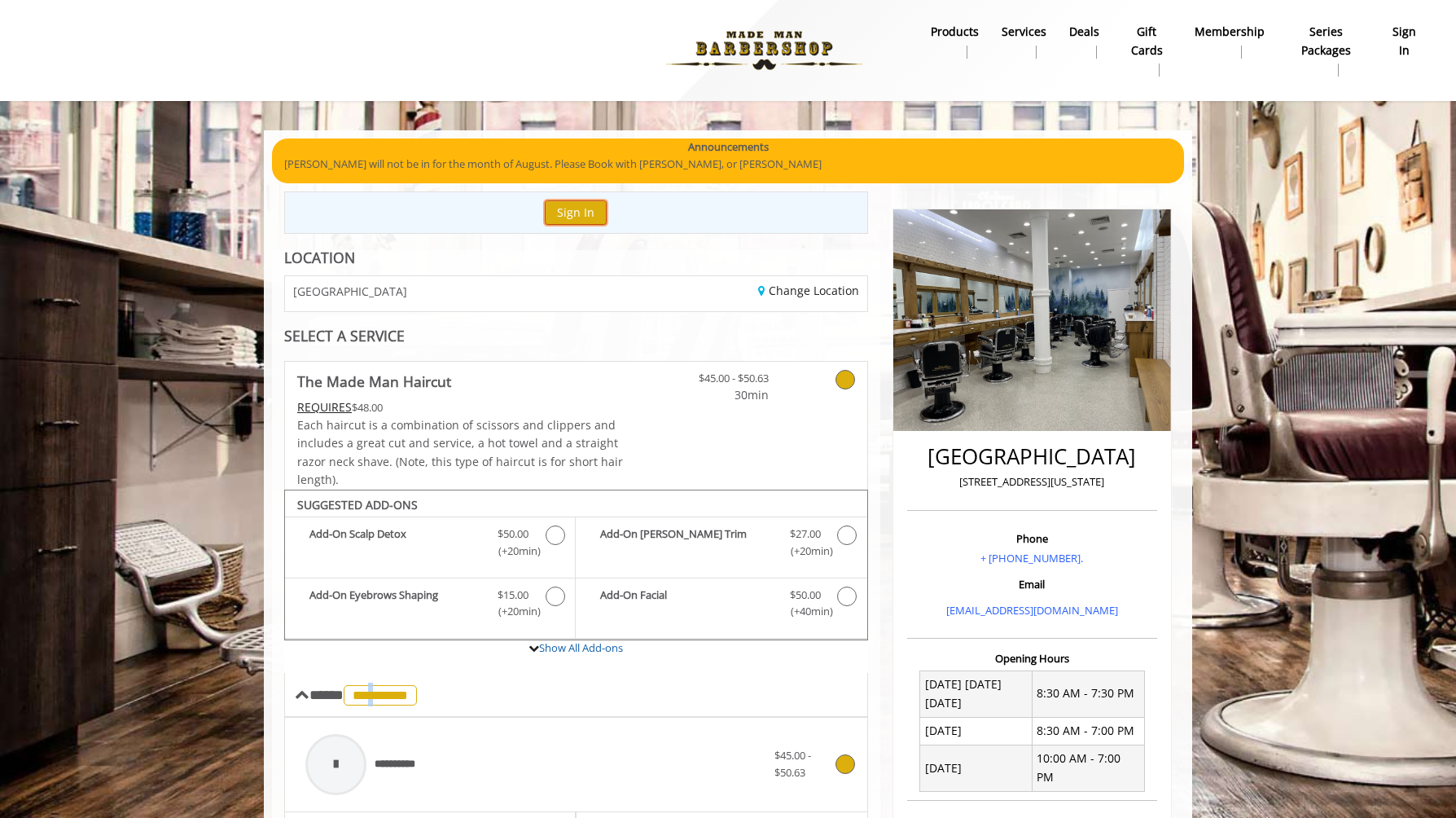
click at [564, 213] on button "Sign In" at bounding box center [576, 212] width 62 height 23
